Goal: Navigation & Orientation: Find specific page/section

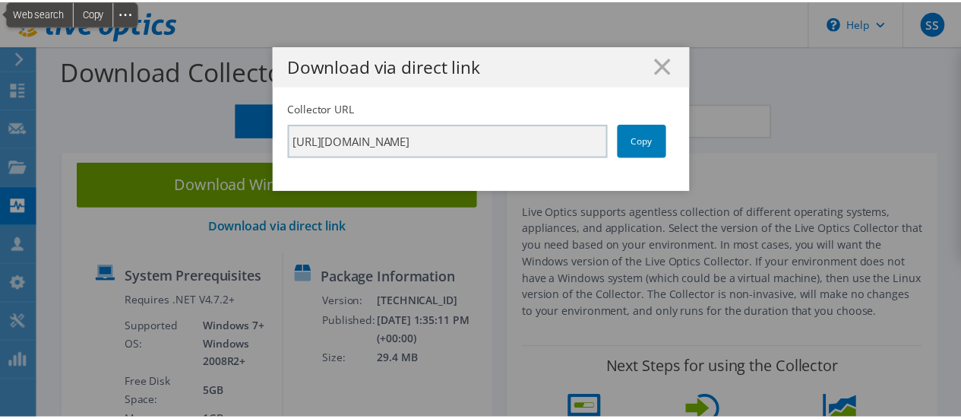
scroll to position [152, 0]
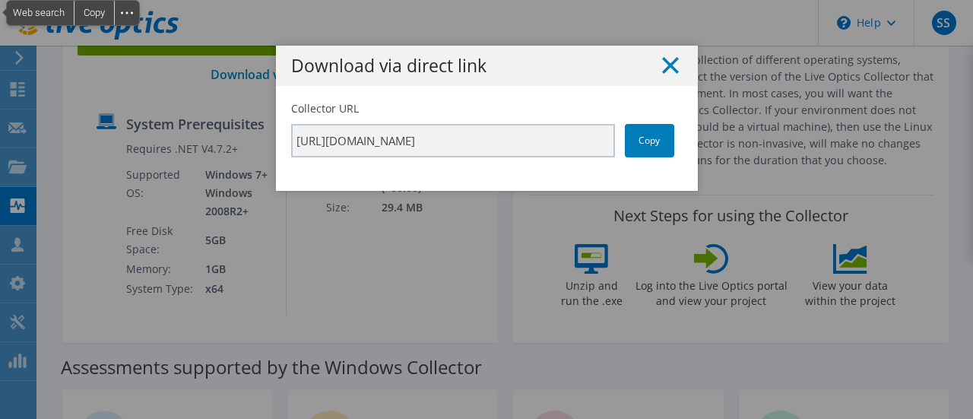
click at [662, 65] on icon at bounding box center [670, 65] width 17 height 17
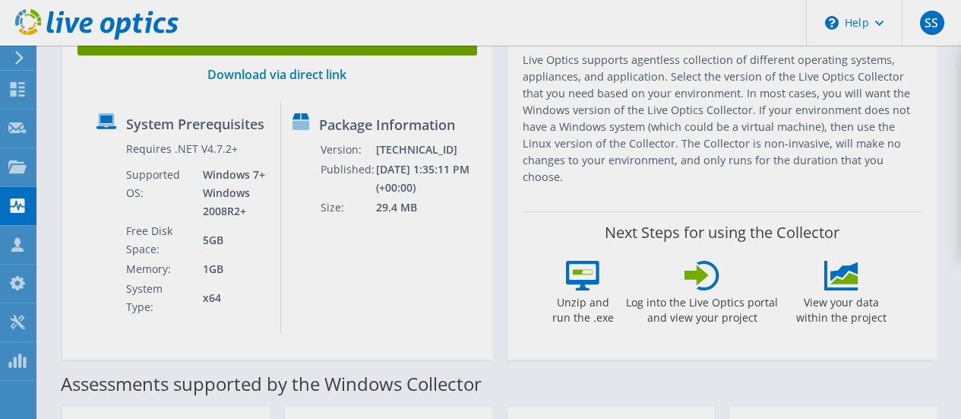
scroll to position [0, 0]
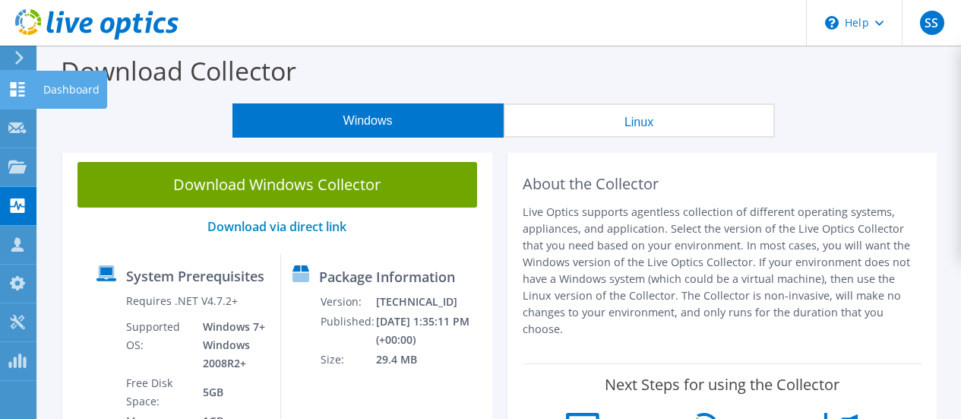
click at [16, 84] on use at bounding box center [18, 89] width 14 height 14
drag, startPoint x: 79, startPoint y: 93, endPoint x: 129, endPoint y: 93, distance: 50.2
click at [79, 93] on div "Dashboard" at bounding box center [71, 90] width 71 height 38
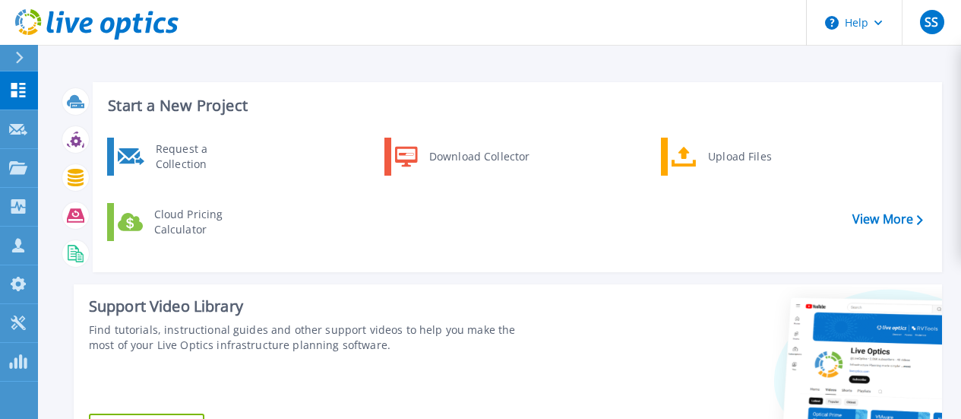
click at [144, 17] on icon at bounding box center [96, 24] width 163 height 31
